Goal: Information Seeking & Learning: Find specific fact

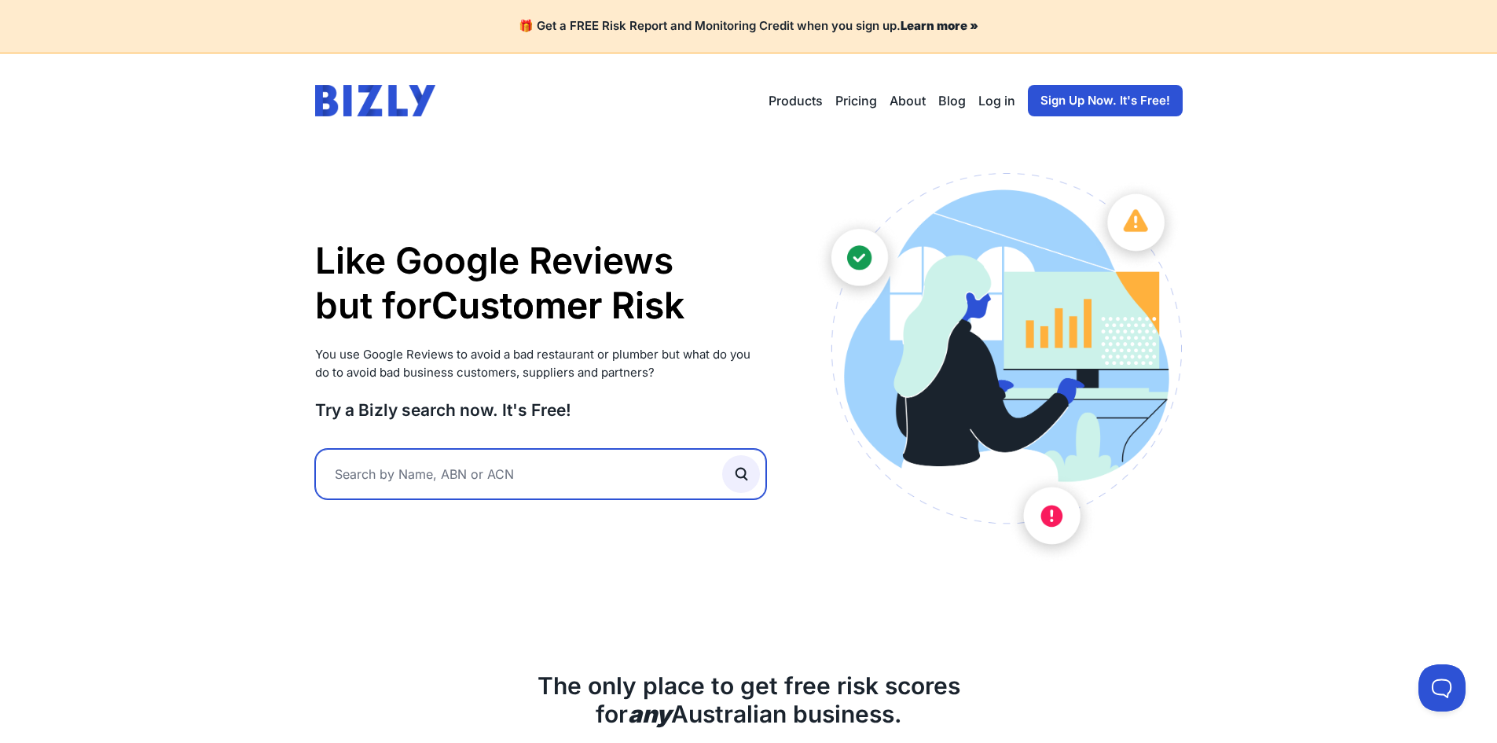
click at [479, 485] on input "text" at bounding box center [541, 474] width 452 height 50
paste input "19678942122"
click at [383, 490] on input "text" at bounding box center [541, 474] width 452 height 50
type input "19678942122"
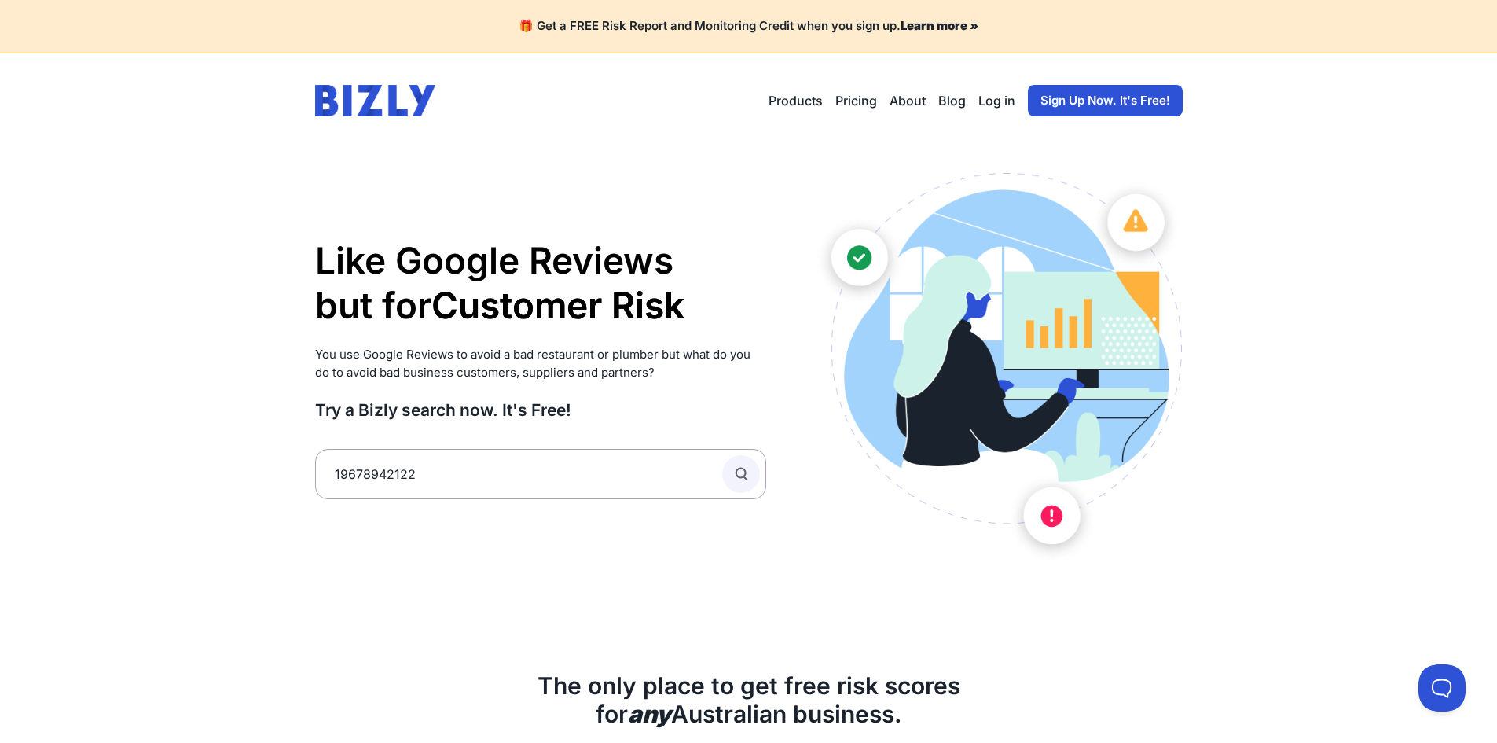
click at [739, 477] on circle "submit" at bounding box center [740, 472] width 9 height 9
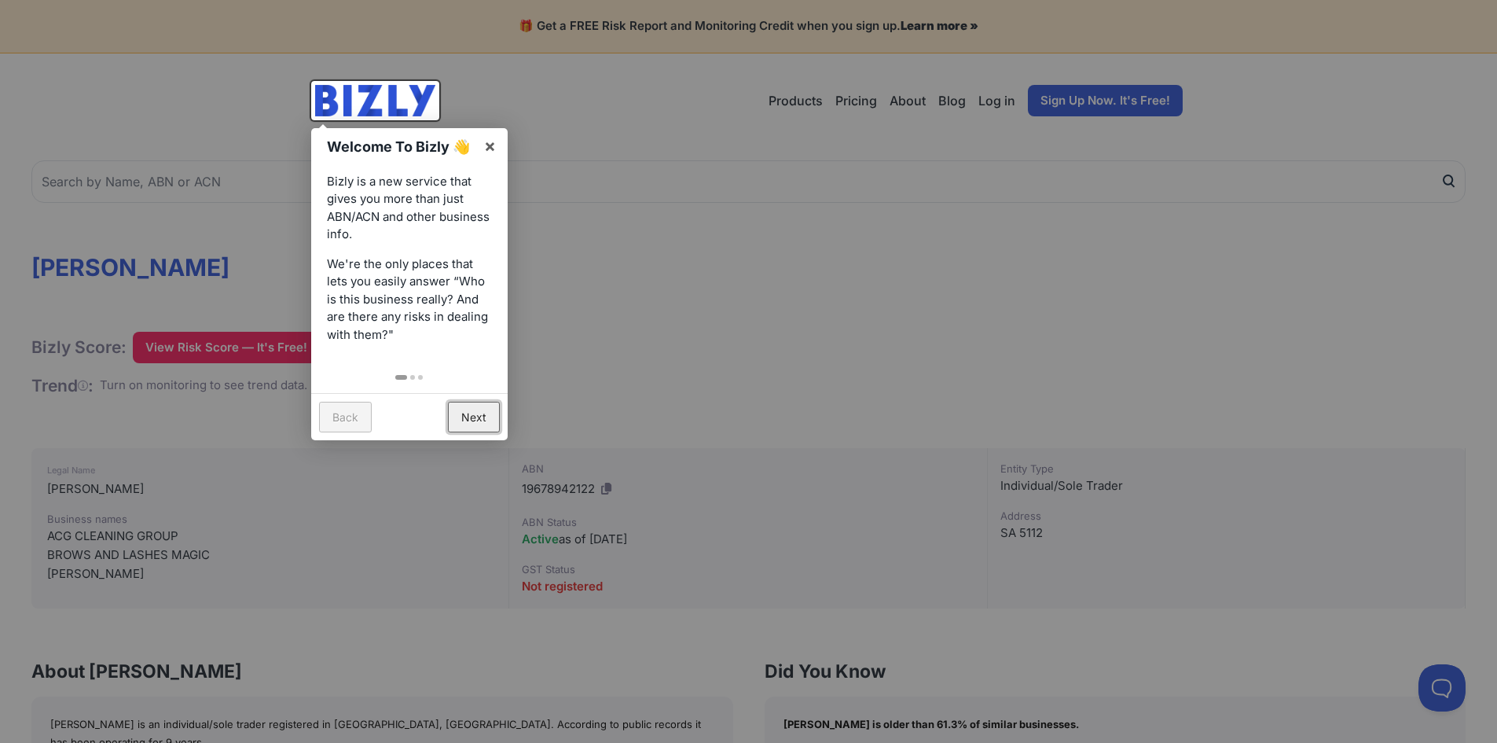
click at [478, 410] on link "Next" at bounding box center [474, 417] width 52 height 31
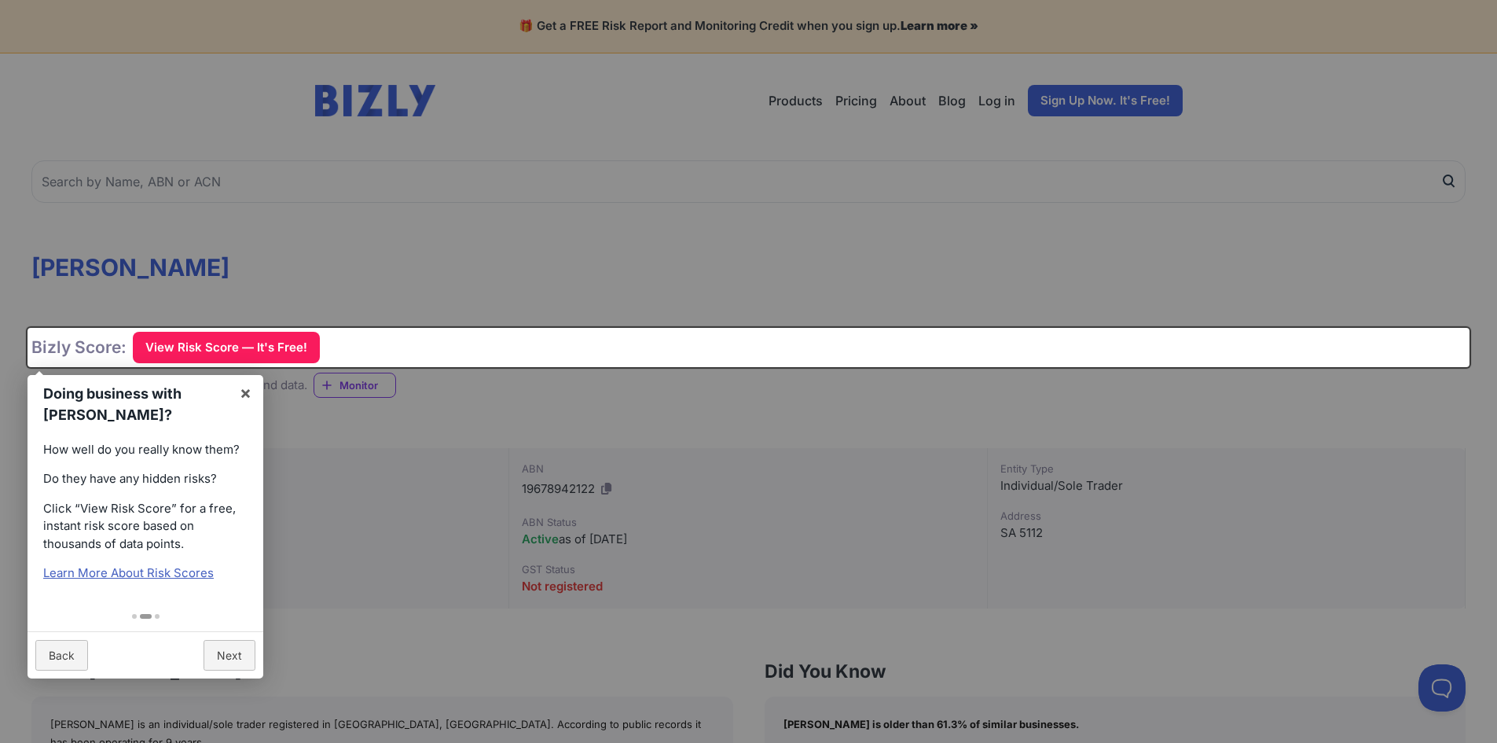
click at [492, 414] on div at bounding box center [748, 371] width 1497 height 743
